Goal: Information Seeking & Learning: Learn about a topic

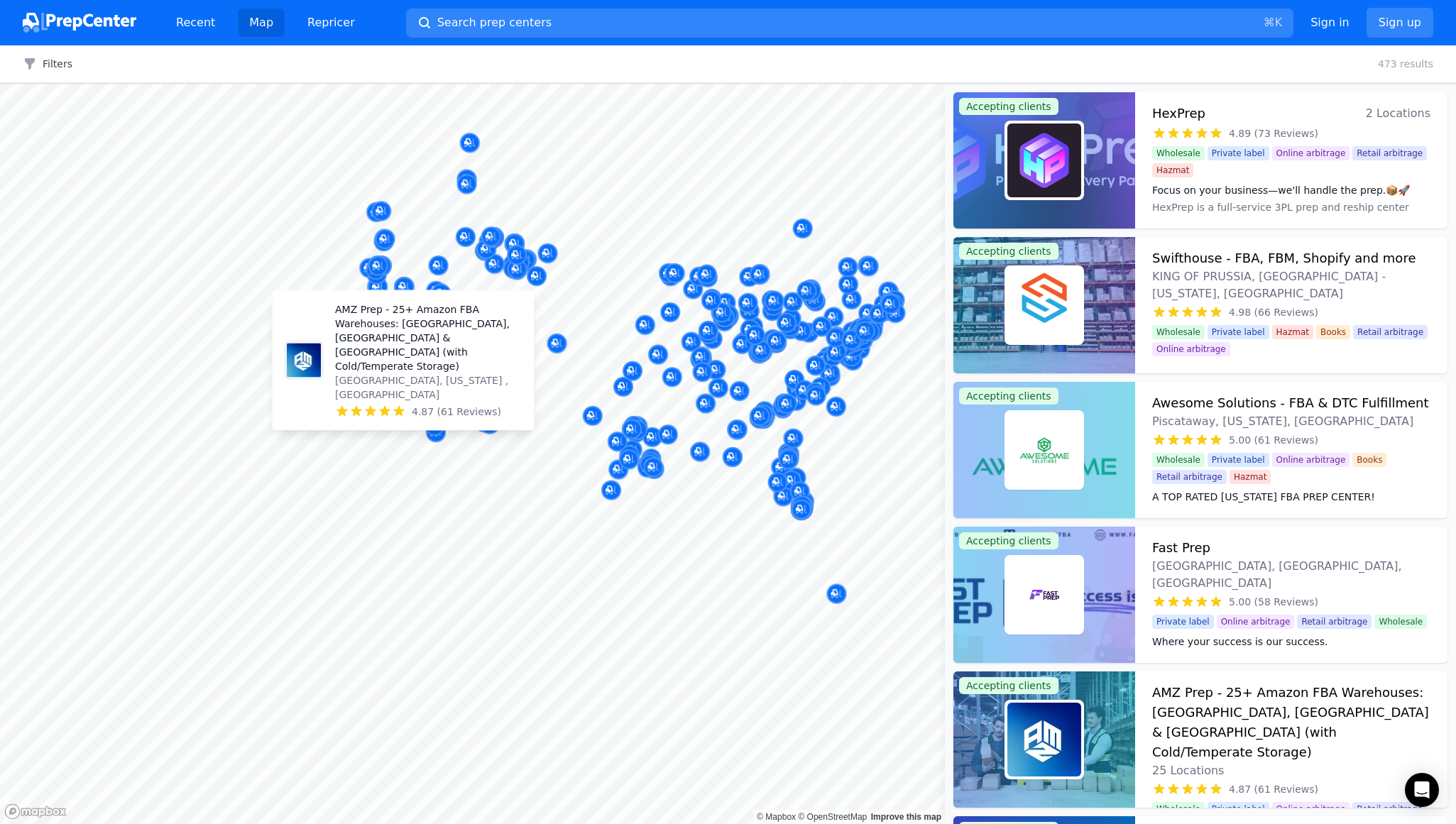
click at [488, 397] on body "Recent Map Repricer Search prep centers ⌘ K Open main menu Sign in Sign up Filt…" at bounding box center [728, 412] width 1456 height 824
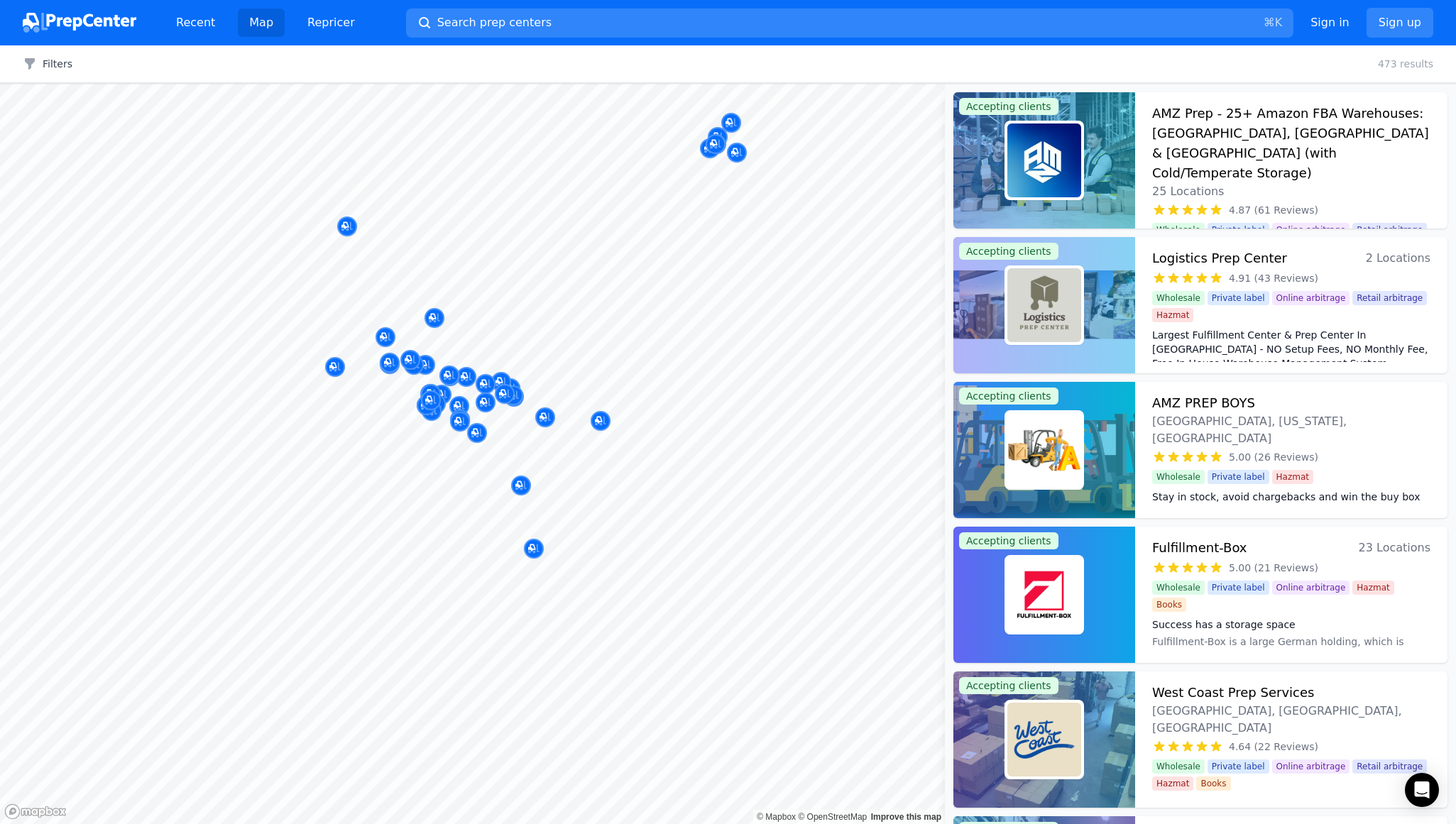
click at [406, 402] on div at bounding box center [426, 400] width 273 height 11
click at [458, 398] on div at bounding box center [426, 400] width 273 height 11
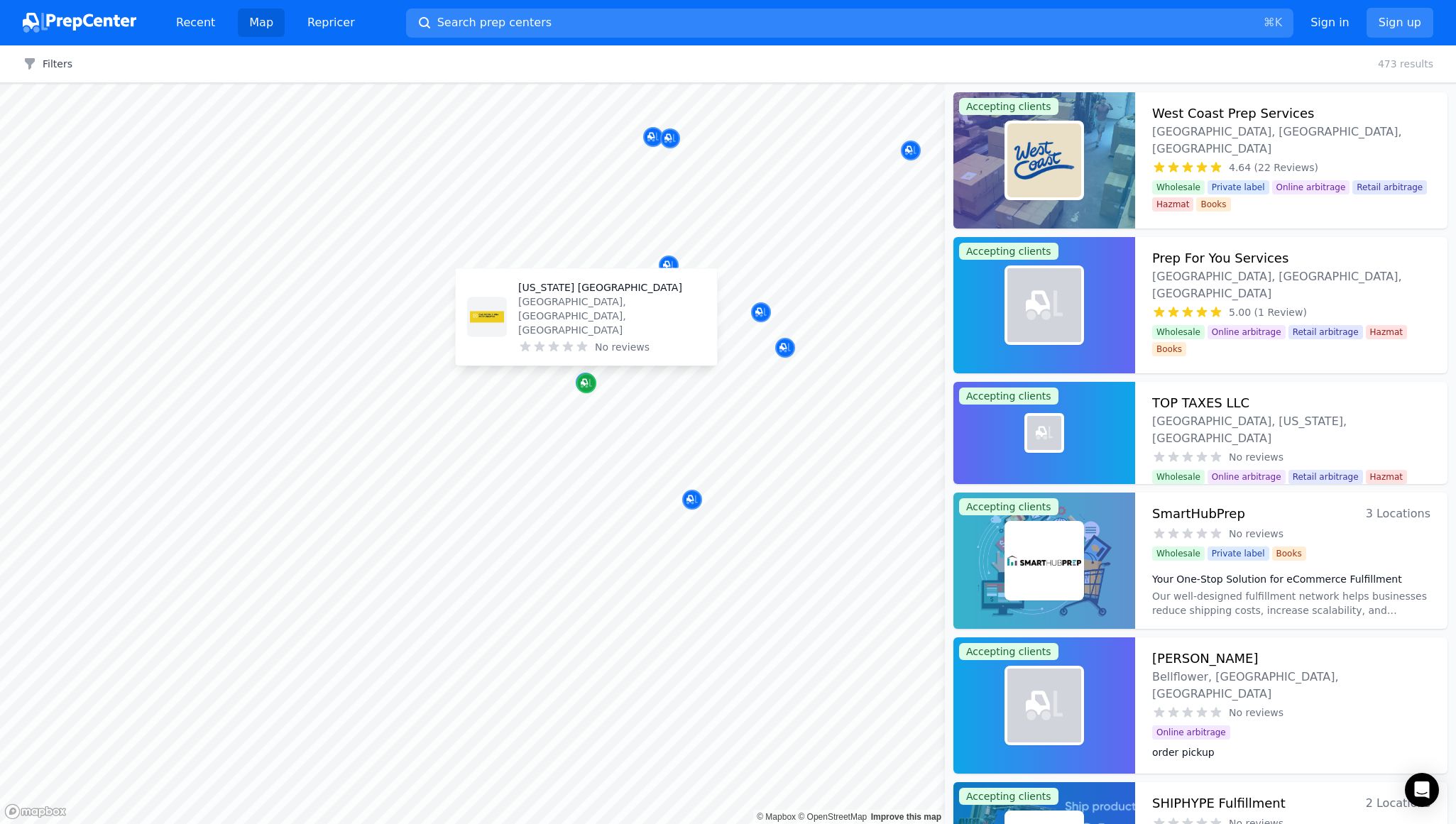
click at [585, 381] on icon "Map marker" at bounding box center [586, 383] width 11 height 14
click at [563, 295] on p "[US_STATE] [GEOGRAPHIC_DATA]" at bounding box center [612, 287] width 187 height 14
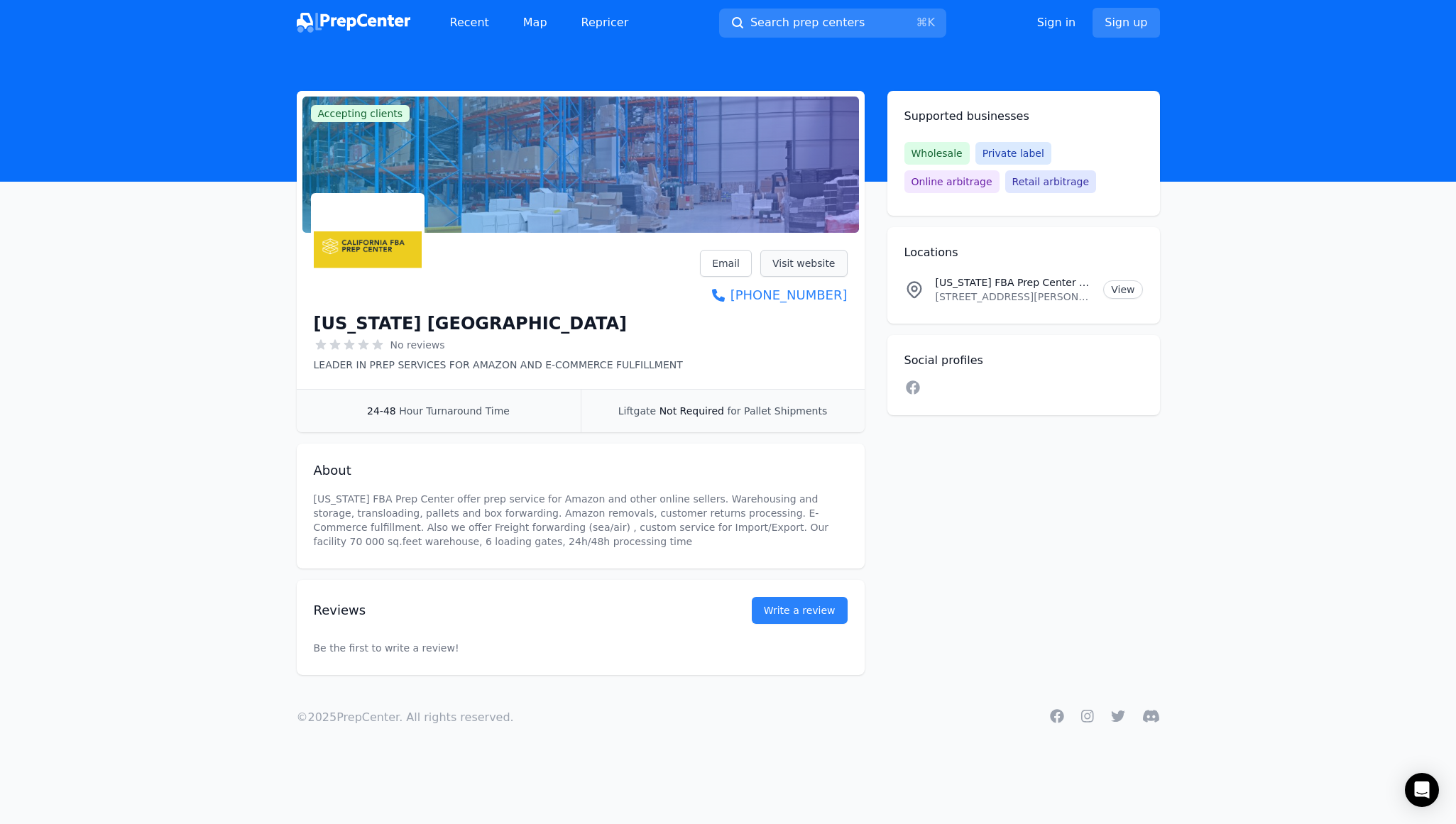
click at [808, 261] on link "Visit website" at bounding box center [804, 263] width 88 height 27
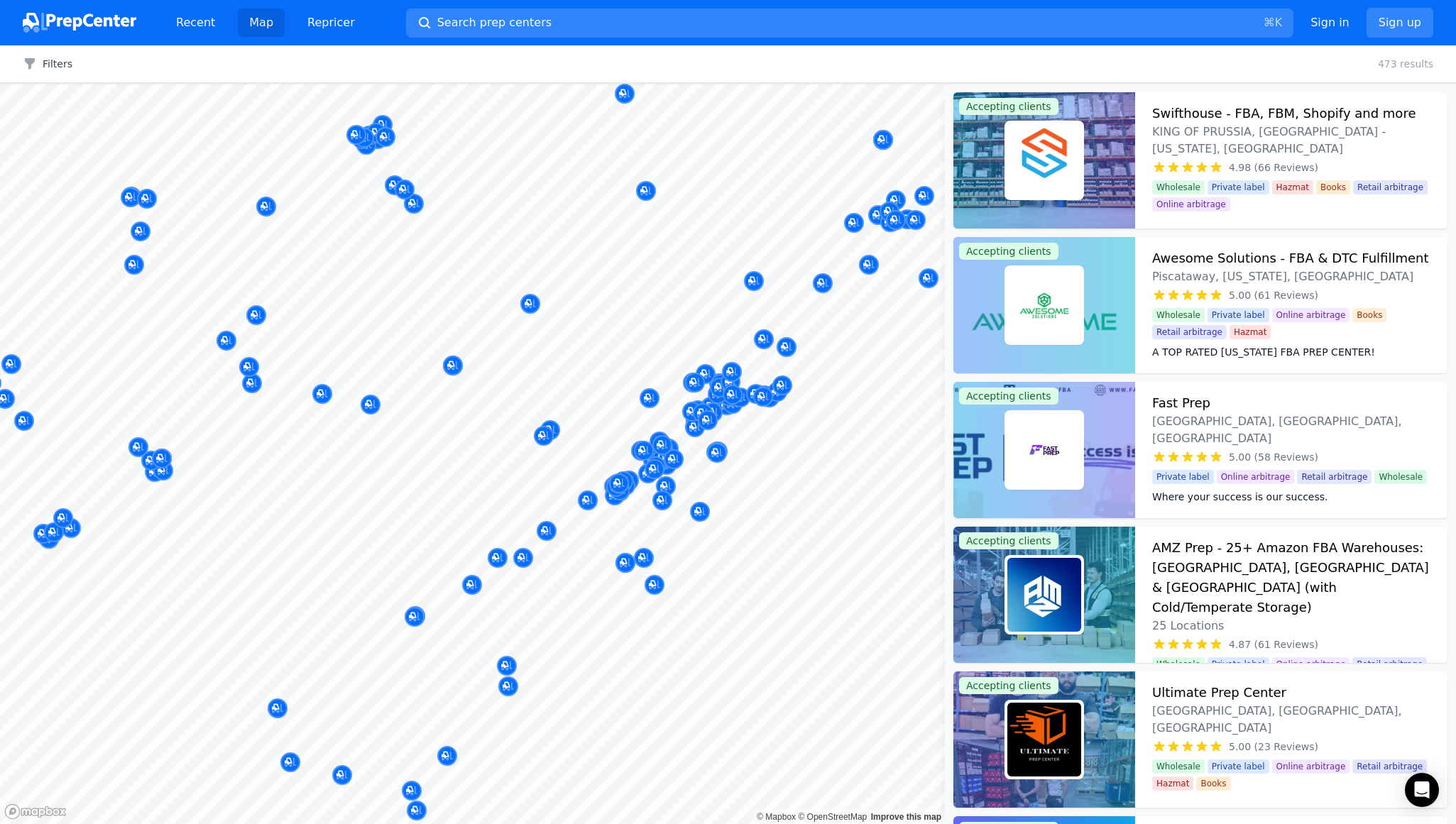
click at [555, 615] on body "Recent Map Repricer Search prep centers ⌘ K Open main menu Sign in Sign up Filt…" at bounding box center [728, 412] width 1456 height 824
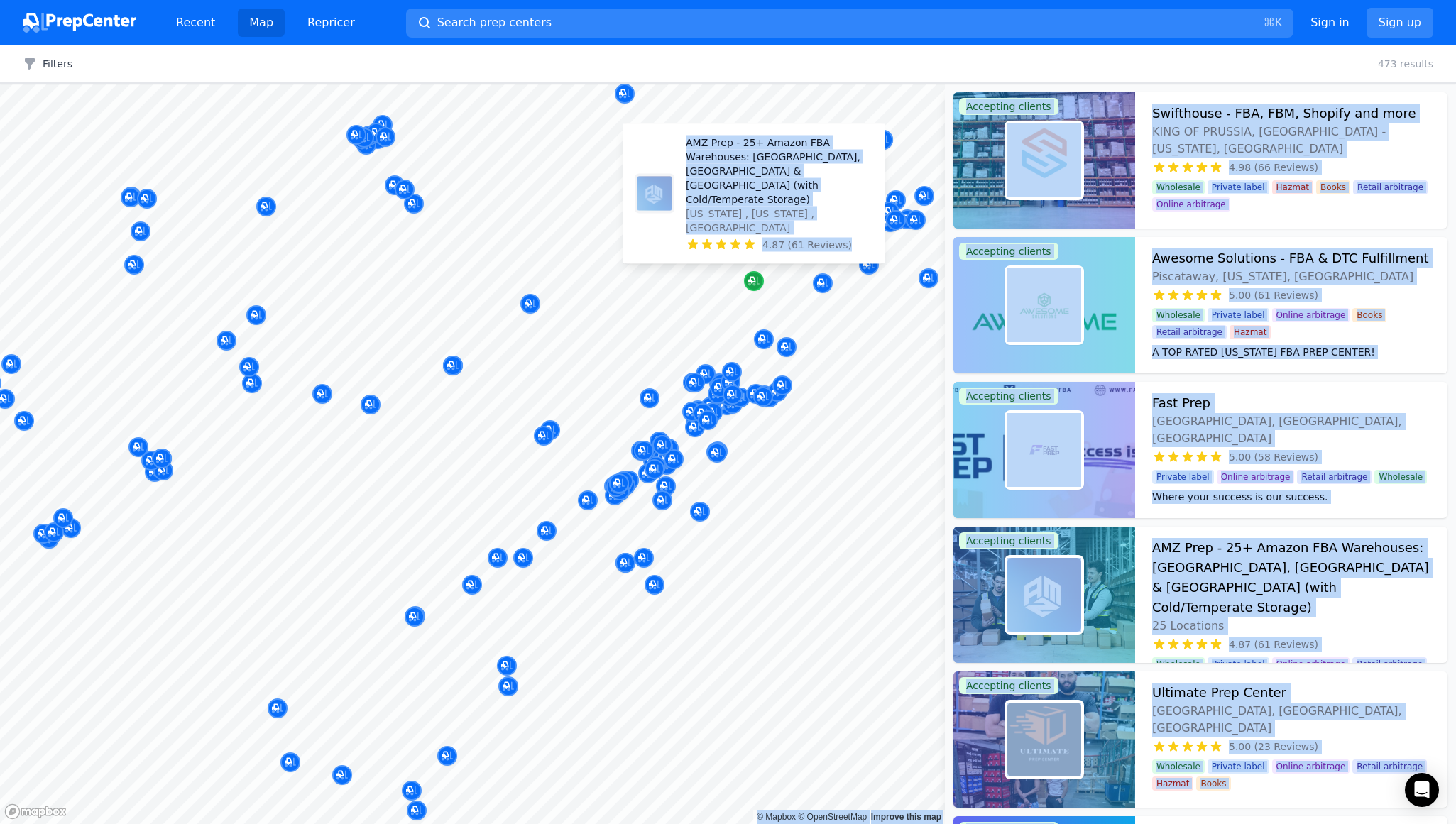
drag, startPoint x: 846, startPoint y: 421, endPoint x: 754, endPoint y: 277, distance: 170.9
click at [721, 190] on p "AMZ Prep - 25+ Amazon FBA Warehouses: [GEOGRAPHIC_DATA], [GEOGRAPHIC_DATA] & [G…" at bounding box center [779, 171] width 187 height 71
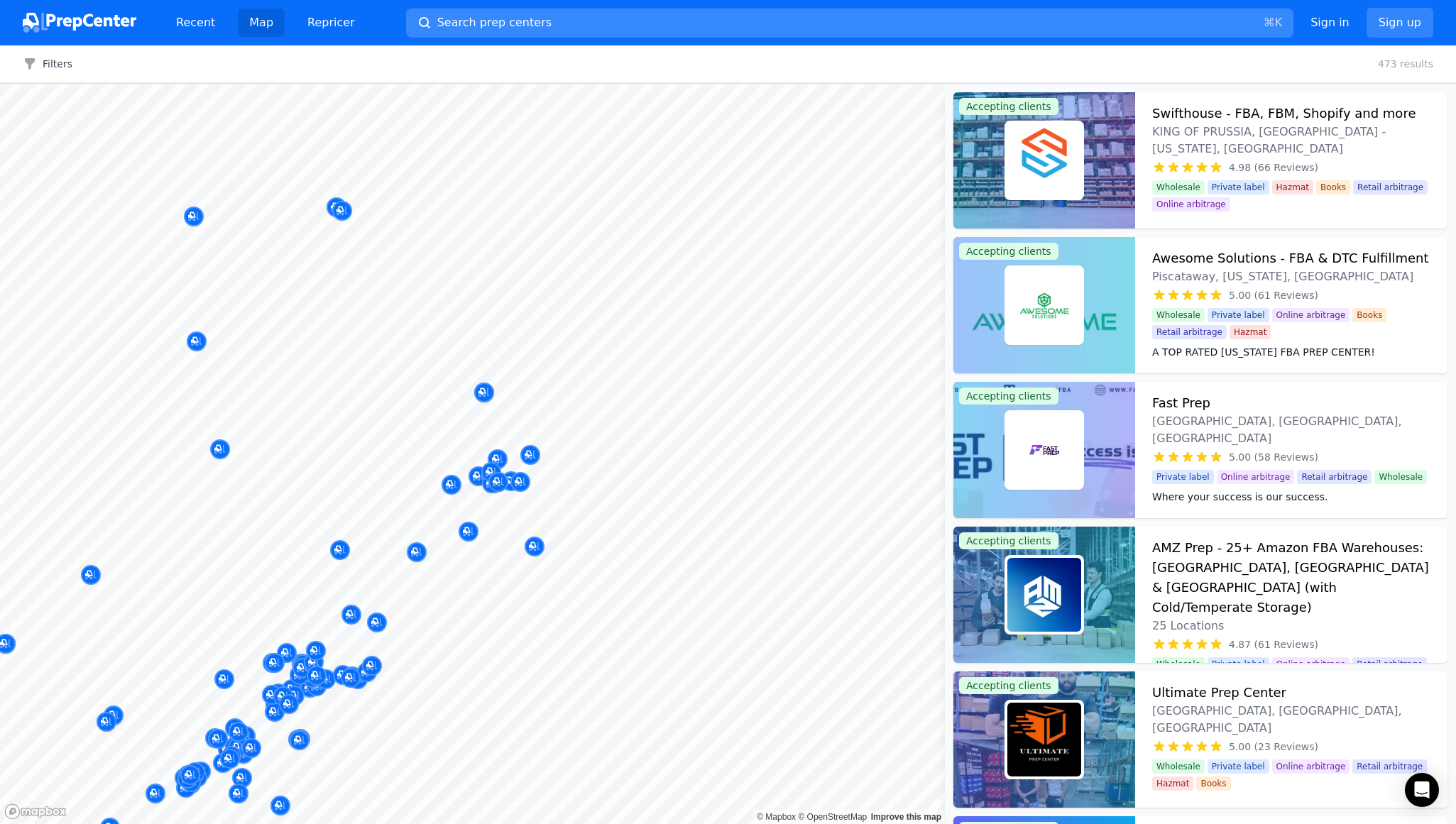
click at [603, 26] on button "Search prep centers ⌘ K" at bounding box center [850, 23] width 887 height 29
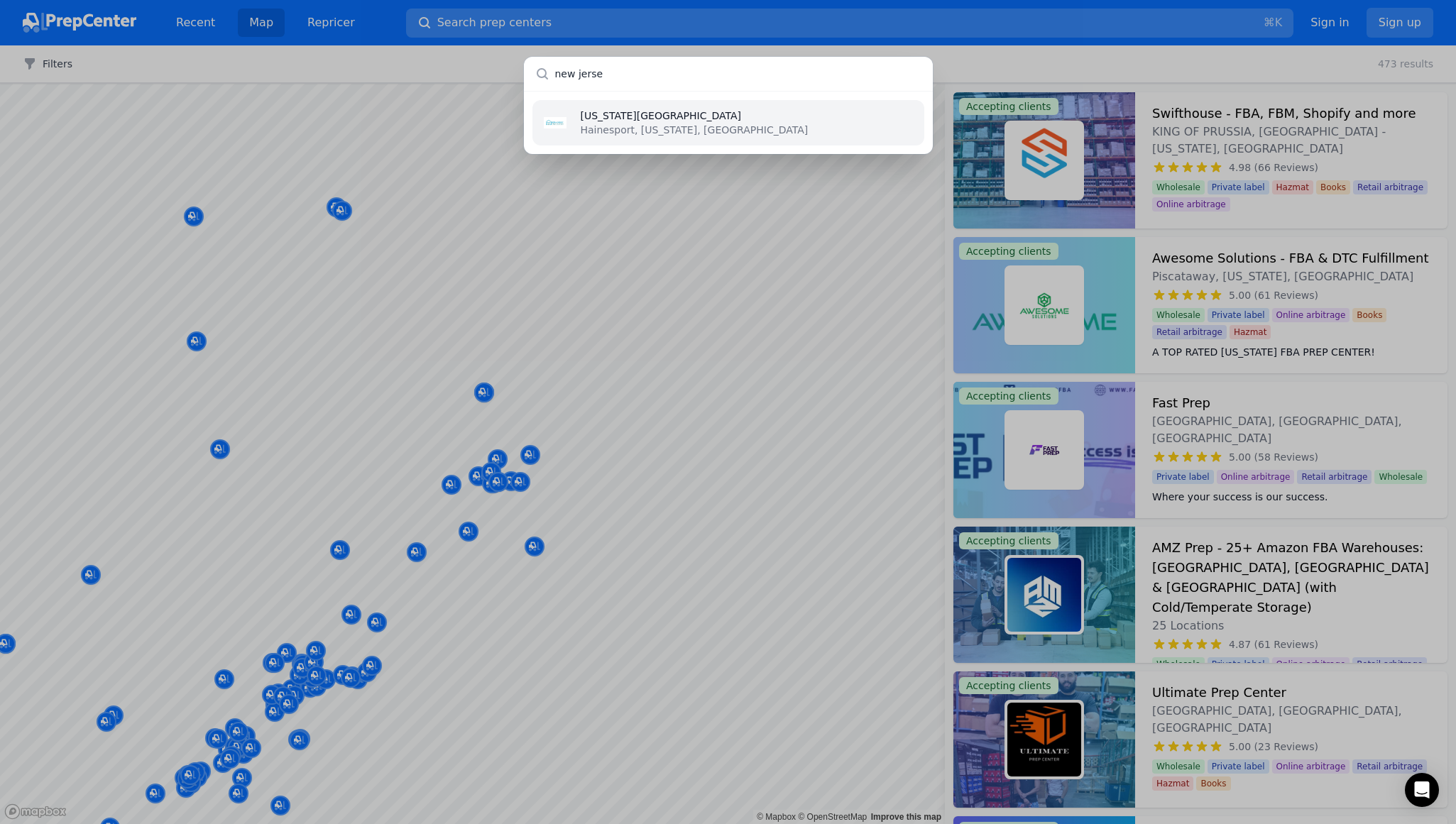
type input "[US_STATE]"
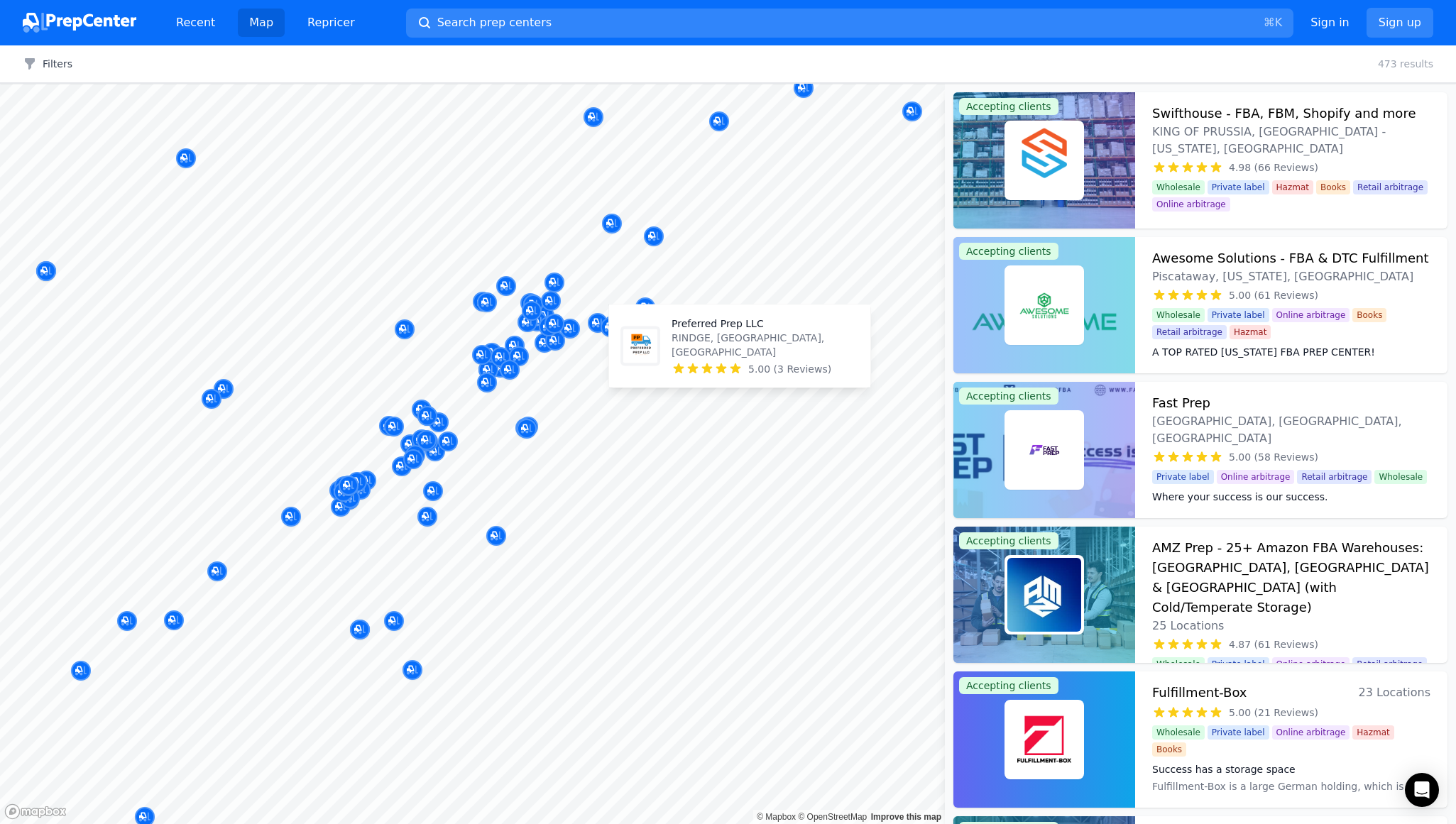
click at [693, 352] on body "Recent Map Repricer Search prep centers ⌘ K Open main menu Sign in Sign up Filt…" at bounding box center [728, 412] width 1456 height 824
